Goal: Browse casually: Explore the website without a specific task or goal

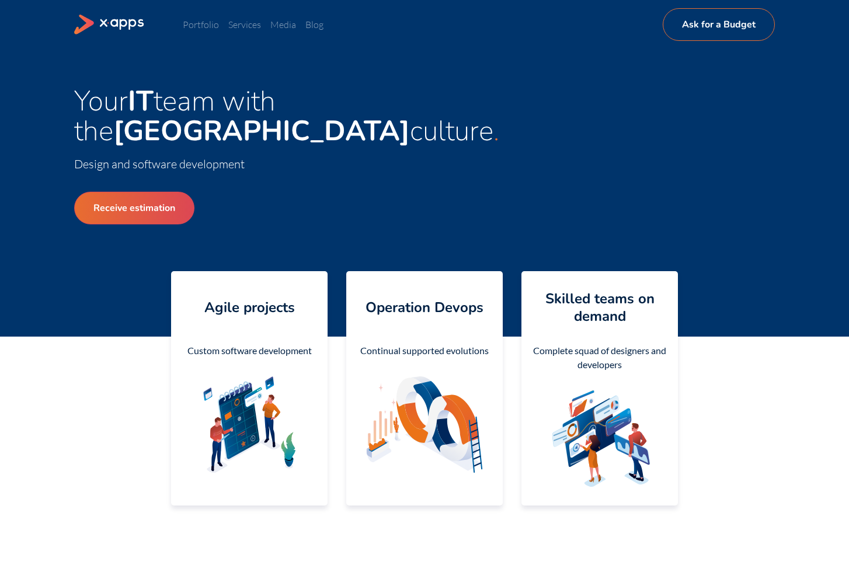
drag, startPoint x: 297, startPoint y: 199, endPoint x: 288, endPoint y: 202, distance: 9.2
click at [295, 199] on div "Receive estimation" at bounding box center [249, 236] width 350 height 126
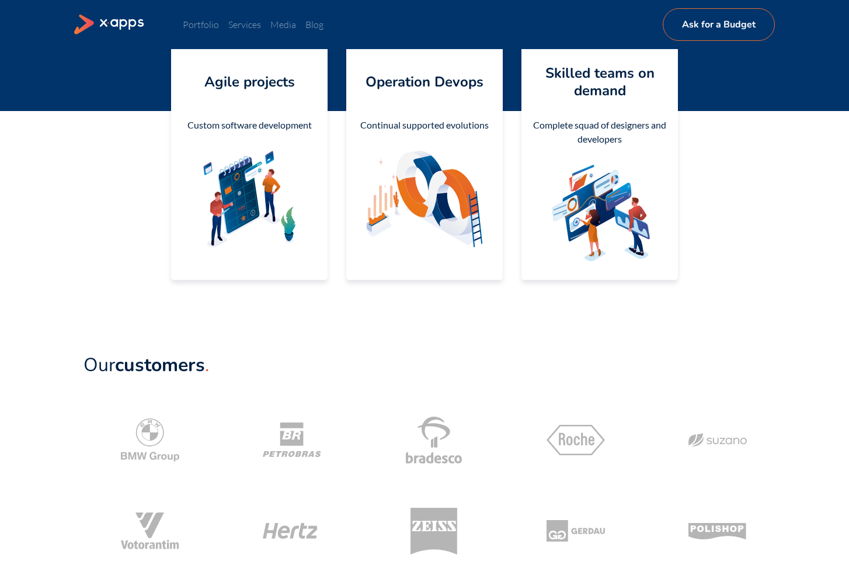
scroll to position [226, 0]
click at [529, 304] on main "Your IT team with the Silicon Valley culture Design and software development Re…" at bounding box center [424, 490] width 849 height 1334
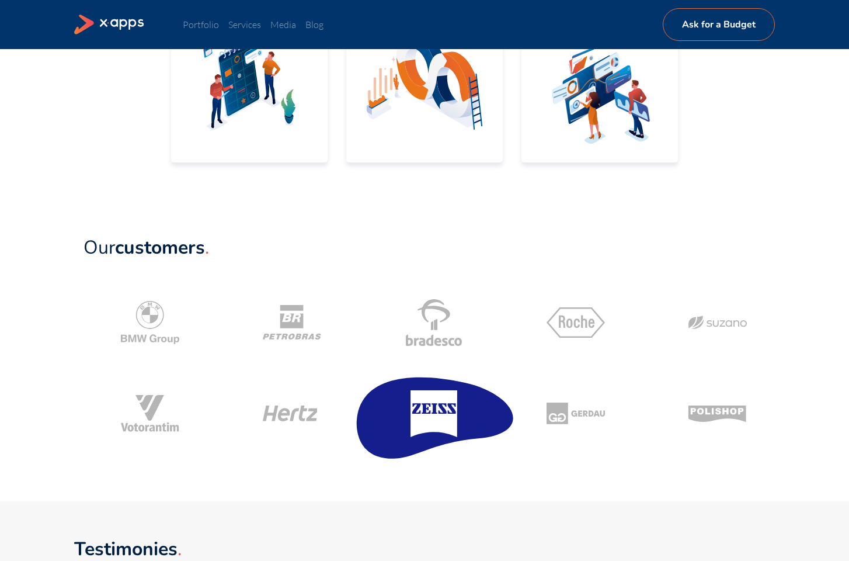
scroll to position [349, 0]
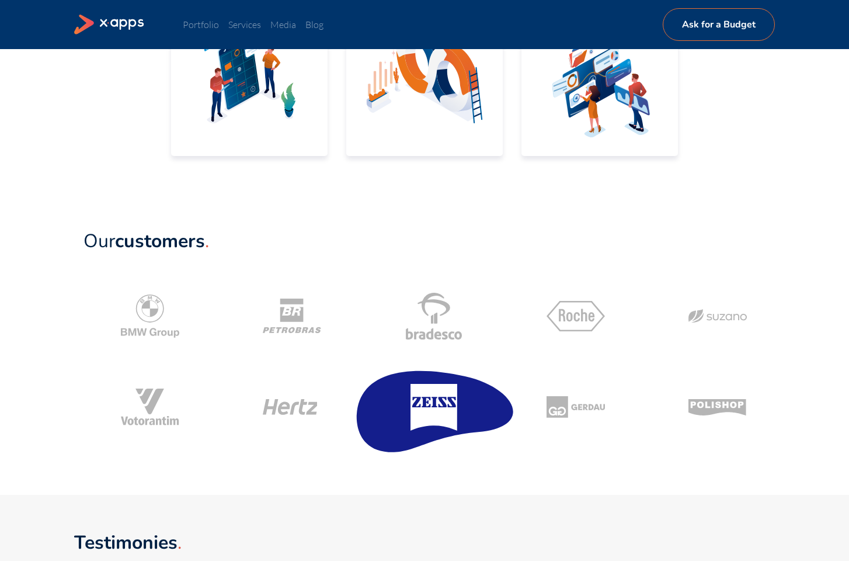
click at [422, 439] on icon at bounding box center [434, 406] width 166 height 99
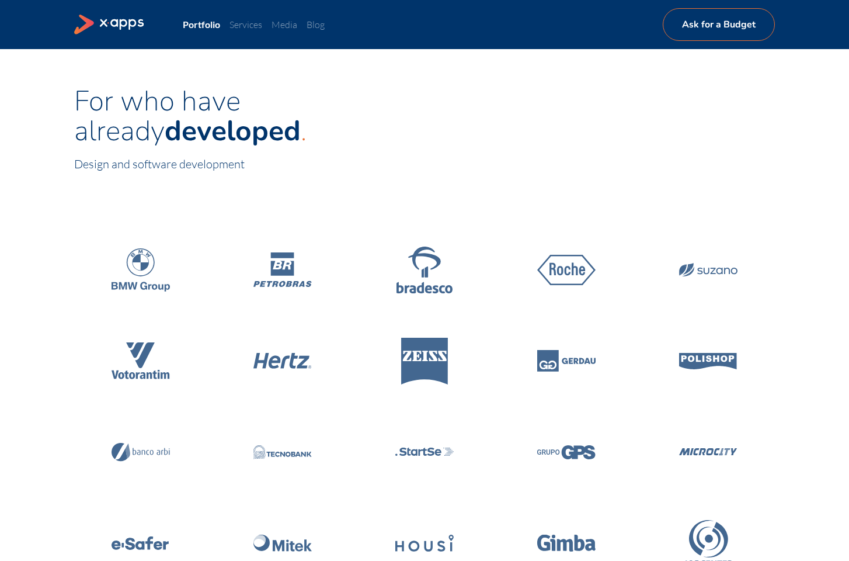
click at [137, 20] on icon at bounding box center [109, 25] width 71 height 20
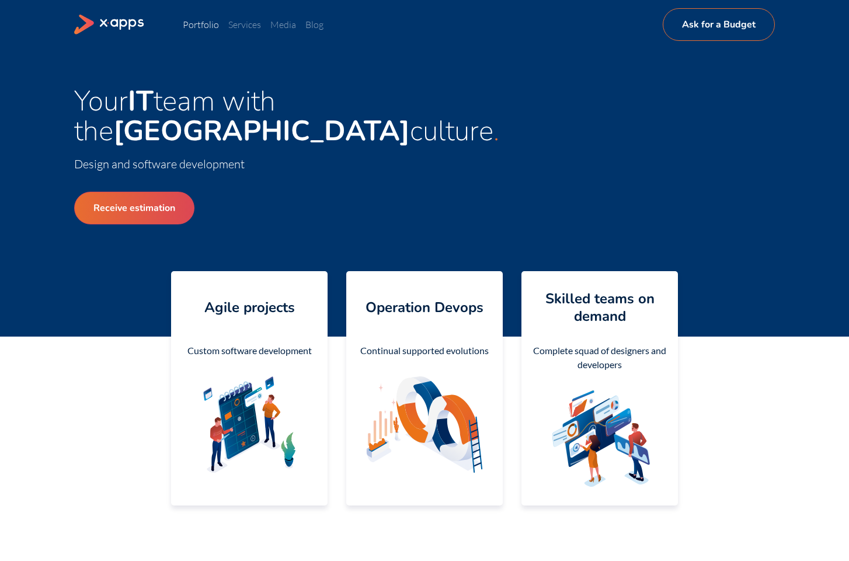
scroll to position [537, 0]
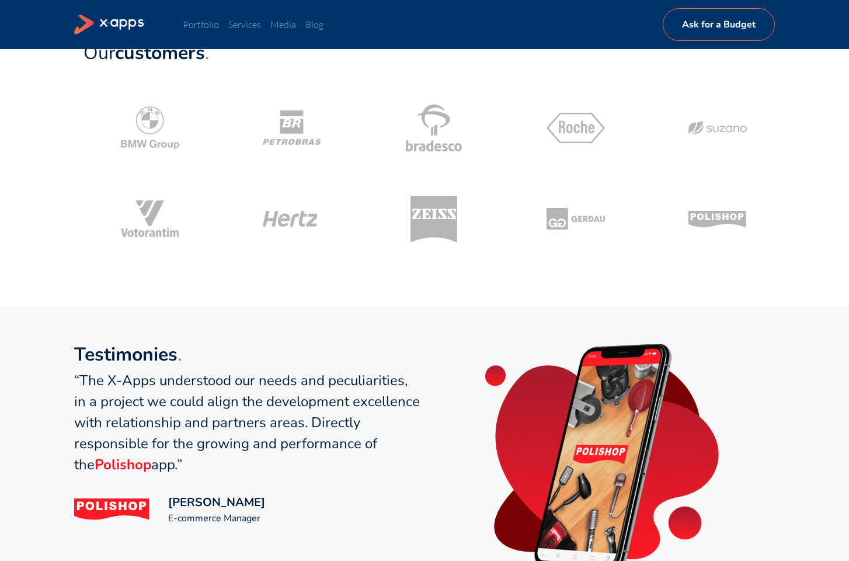
click at [776, 331] on div "Testimonies “The X-Apps understood our needs and peculiarities, in a project we…" at bounding box center [424, 484] width 849 height 355
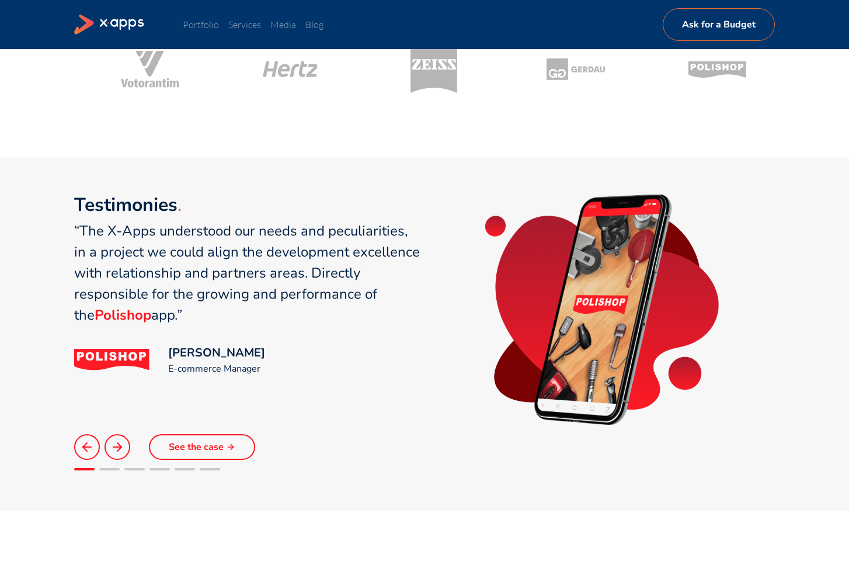
scroll to position [686, 0]
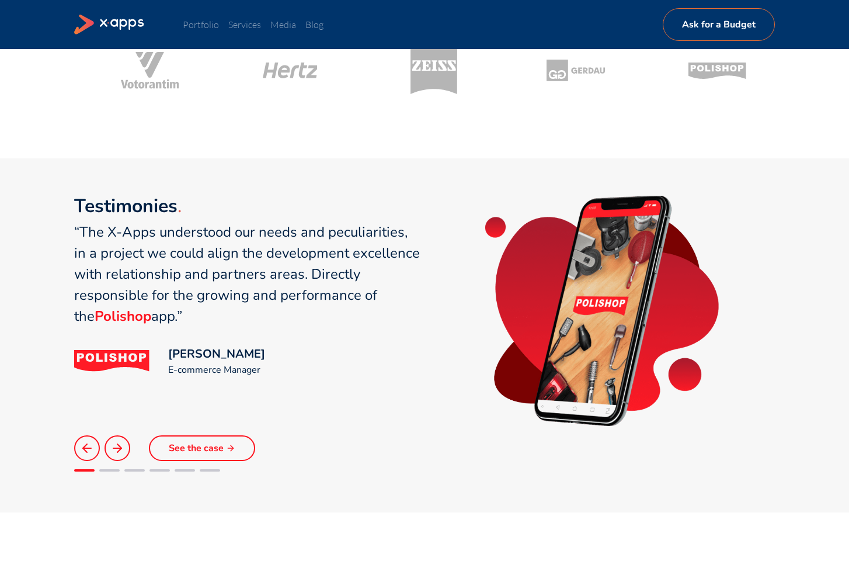
click at [738, 270] on div at bounding box center [602, 311] width 346 height 231
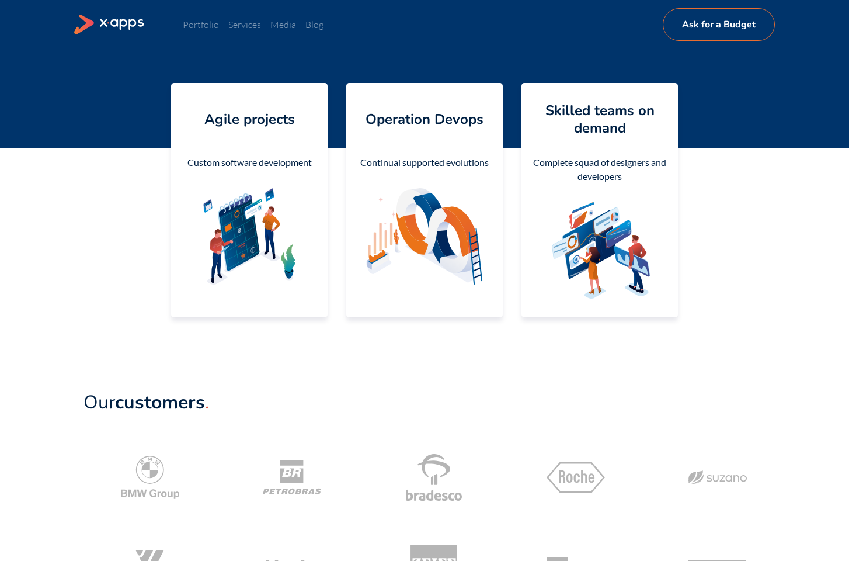
scroll to position [172, 0]
